Goal: Find specific page/section: Find specific page/section

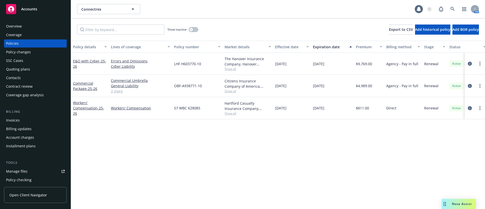
click at [13, 78] on div "Contacts" at bounding box center [13, 78] width 15 height 8
